Goal: Task Accomplishment & Management: Manage account settings

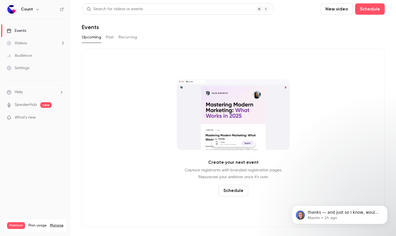
click at [108, 36] on button "Past" at bounding box center [110, 37] width 8 height 9
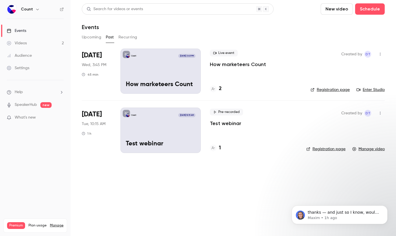
click at [150, 74] on div "Count [DATE] 3:45 PM How marketeers Count" at bounding box center [160, 71] width 80 height 45
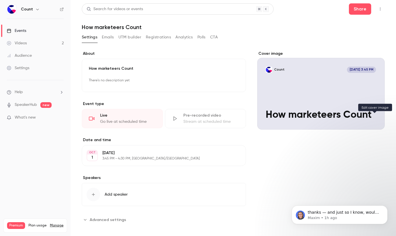
click at [376, 121] on icon "Cover image" at bounding box center [375, 119] width 6 height 5
click at [27, 33] on link "Events" at bounding box center [35, 31] width 71 height 12
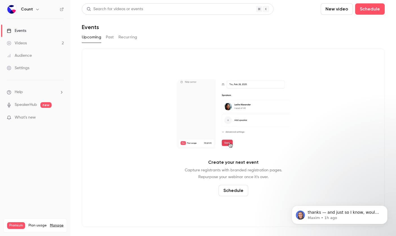
click at [109, 36] on button "Past" at bounding box center [110, 37] width 8 height 9
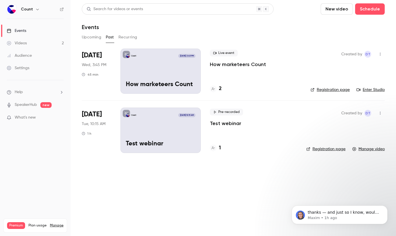
click at [179, 70] on div "Count [DATE] 3:45 PM How marketeers Count" at bounding box center [160, 71] width 80 height 45
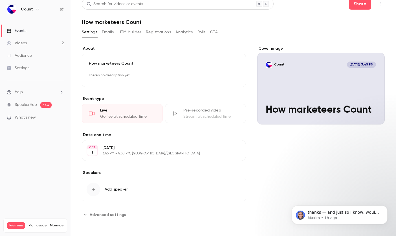
scroll to position [5, 0]
